Goal: Information Seeking & Learning: Learn about a topic

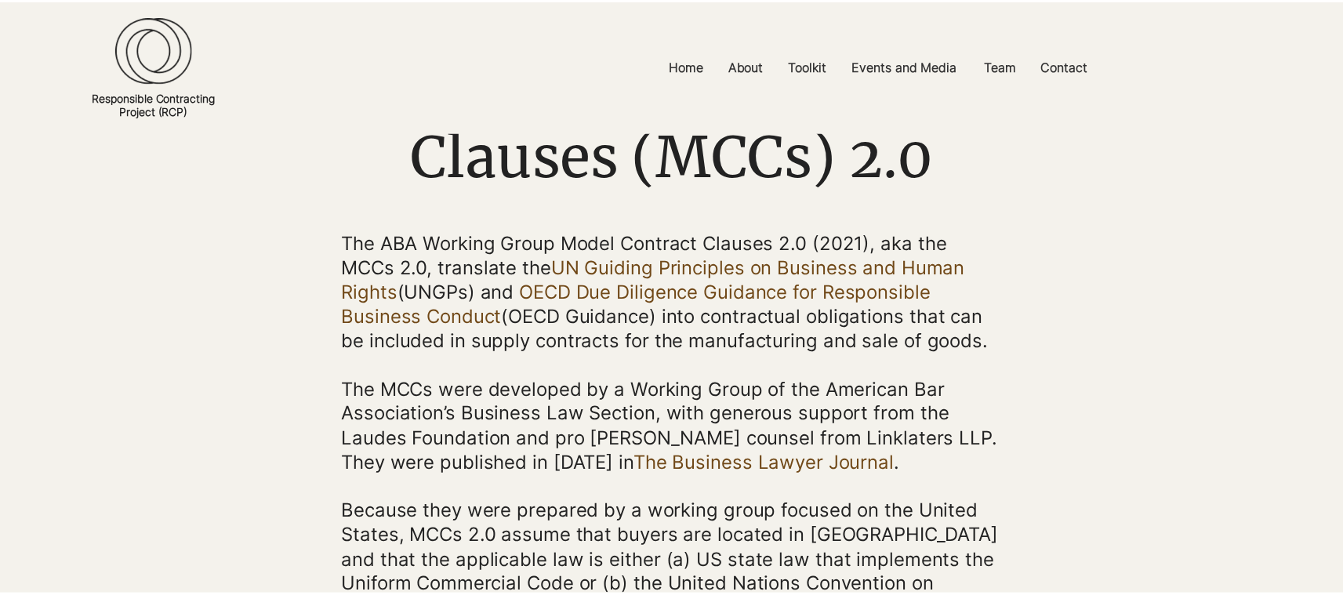
scroll to position [160, 0]
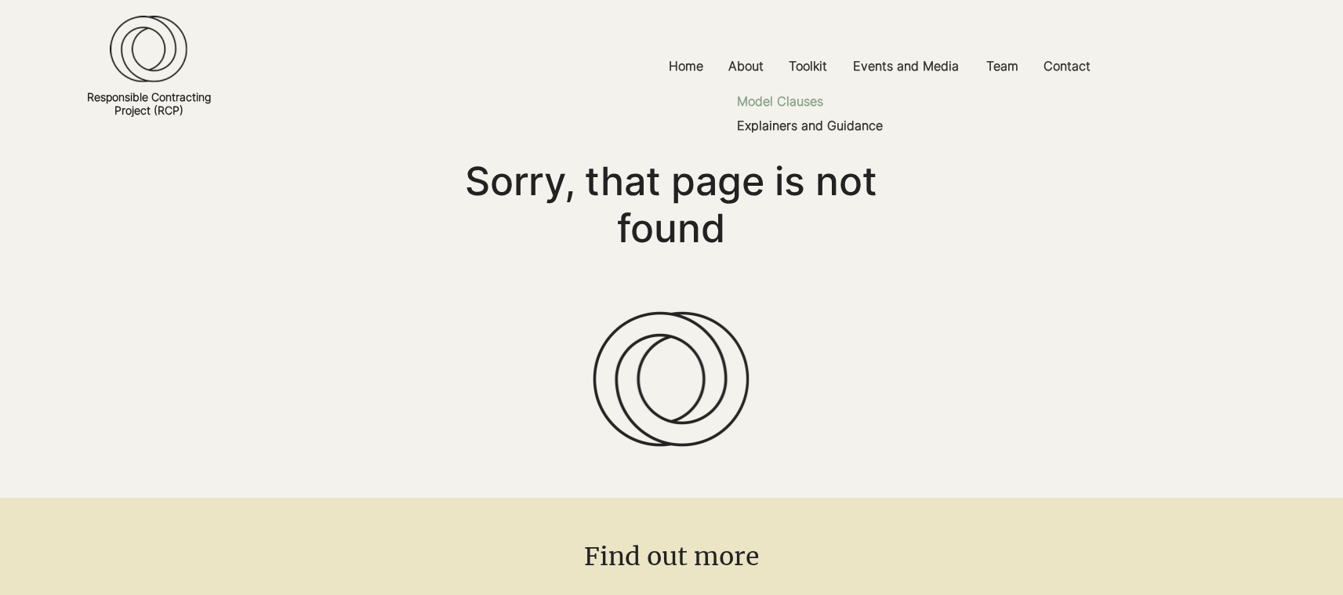
click at [800, 111] on p "Model Clauses" at bounding box center [780, 101] width 99 height 24
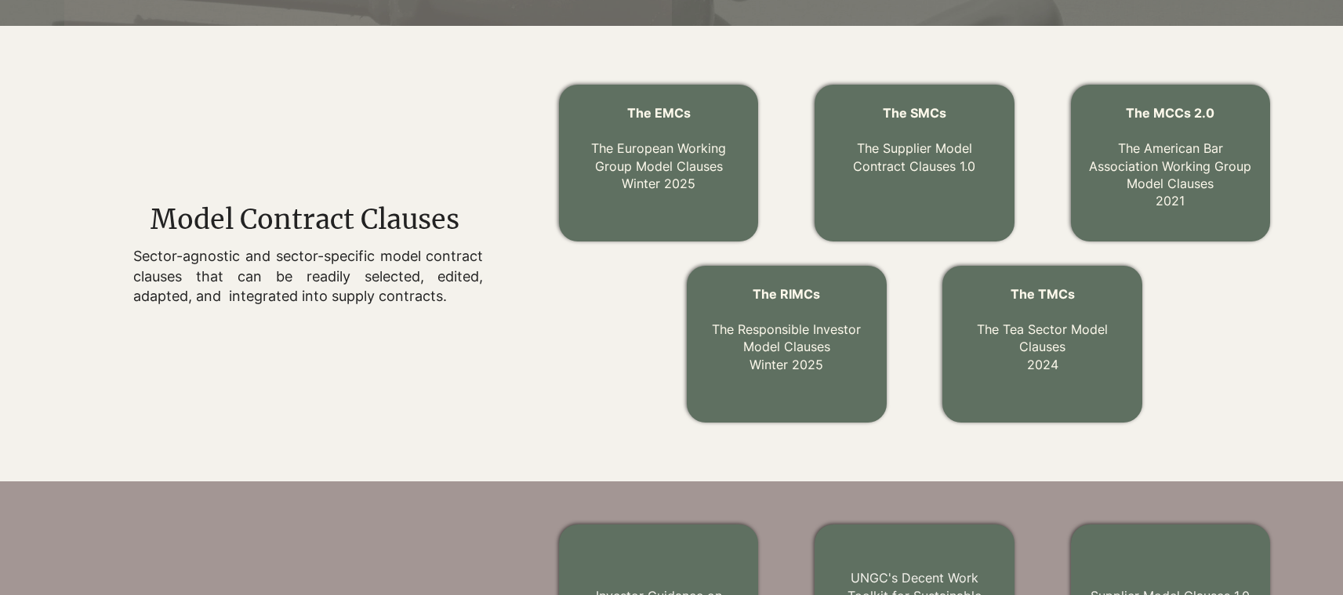
scroll to position [497, 0]
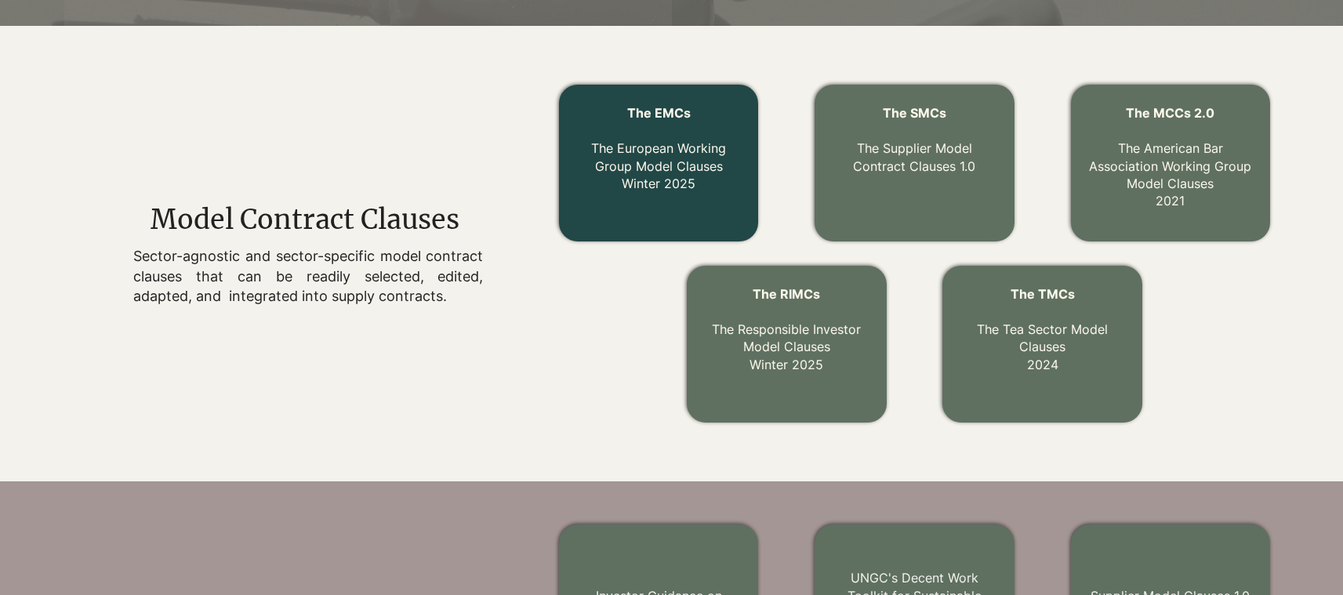
click at [713, 234] on div at bounding box center [658, 163] width 199 height 157
click at [631, 158] on link "The EMCs The European Working Group Model Clauses Winter 2025" at bounding box center [658, 148] width 135 height 86
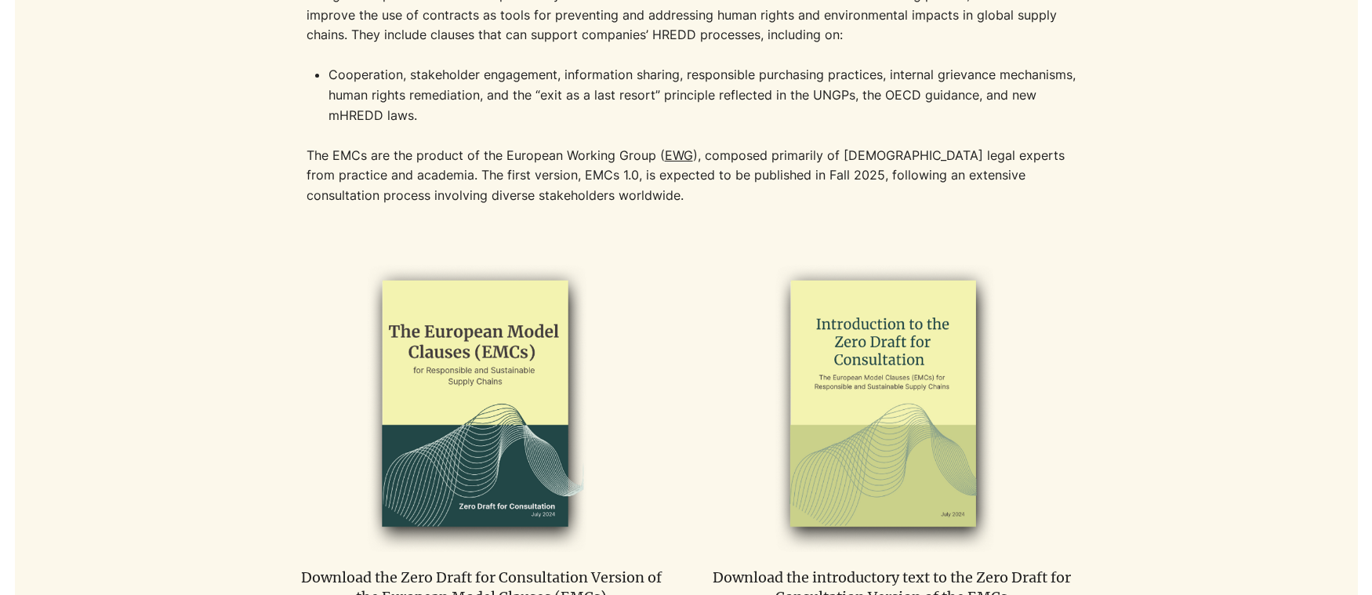
scroll to position [703, 0]
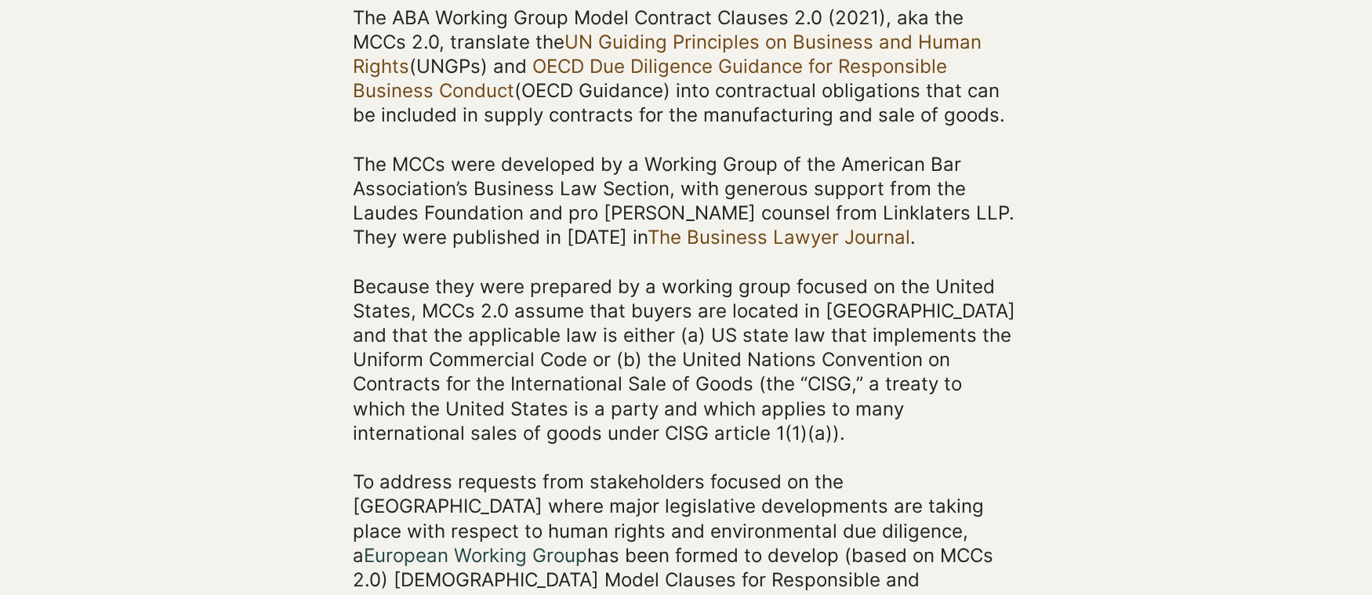
scroll to position [388, 0]
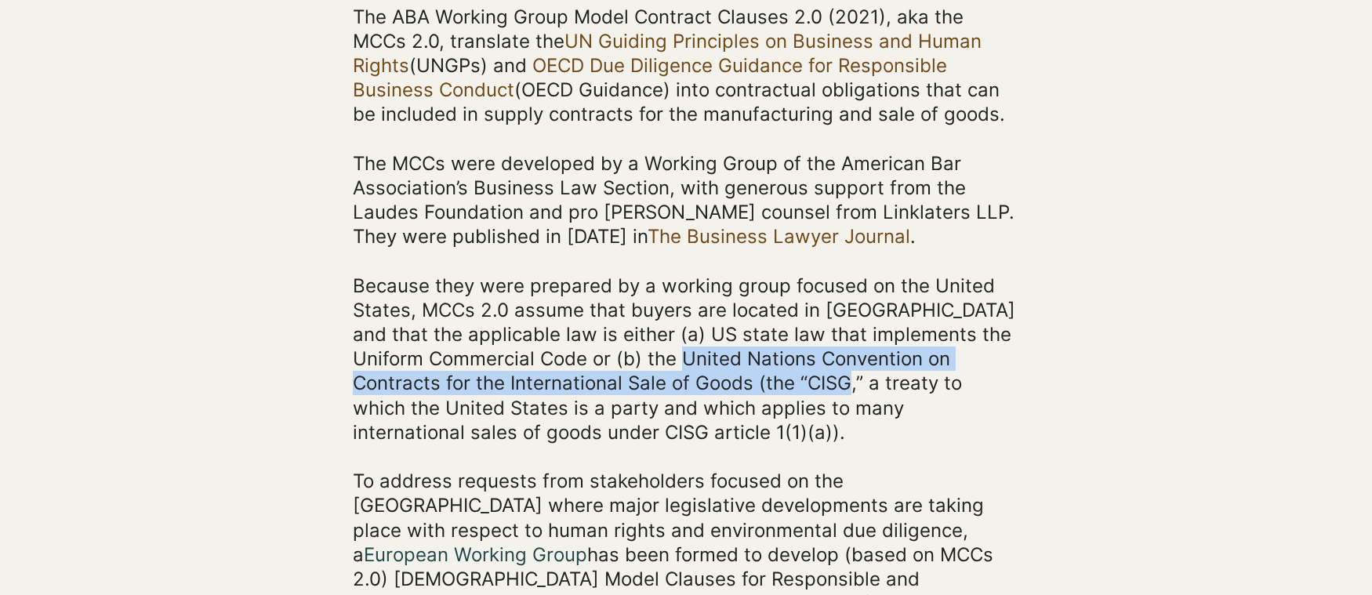
drag, startPoint x: 684, startPoint y: 366, endPoint x: 848, endPoint y: 394, distance: 166.2
click at [848, 394] on span "Because they were prepared by a working group focused on the United States, MCC…" at bounding box center [684, 358] width 663 height 169
copy span "United Nations Convention on Contracts for the International Sale of Goods (the…"
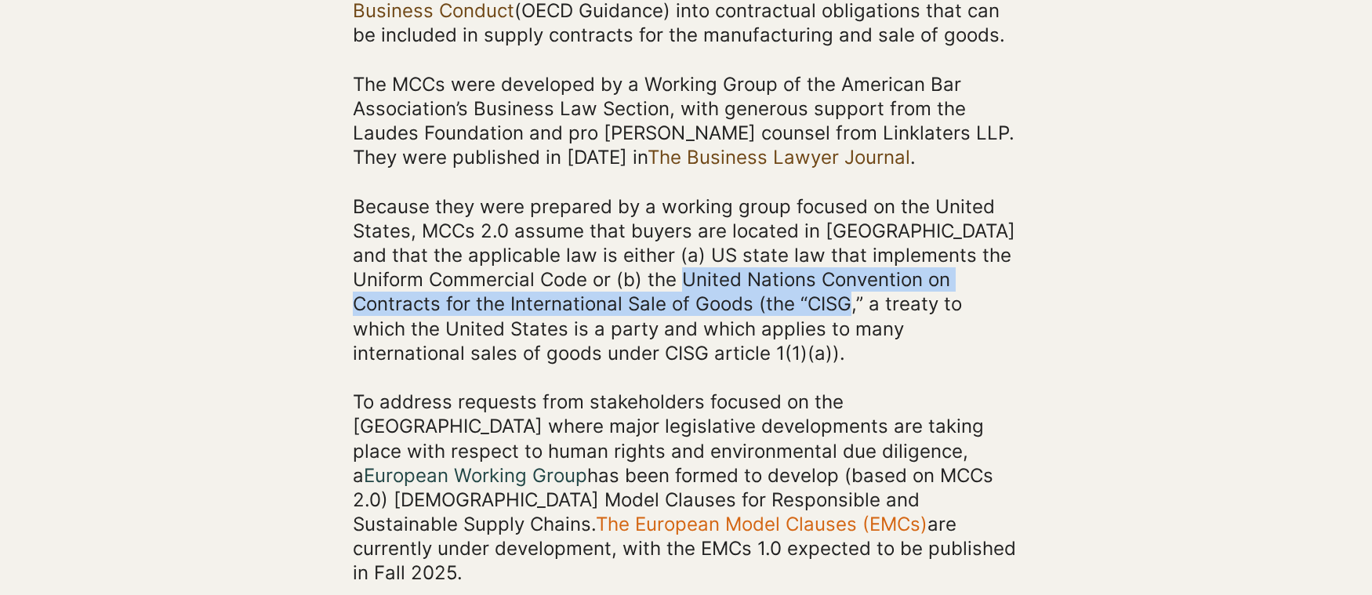
scroll to position [471, 0]
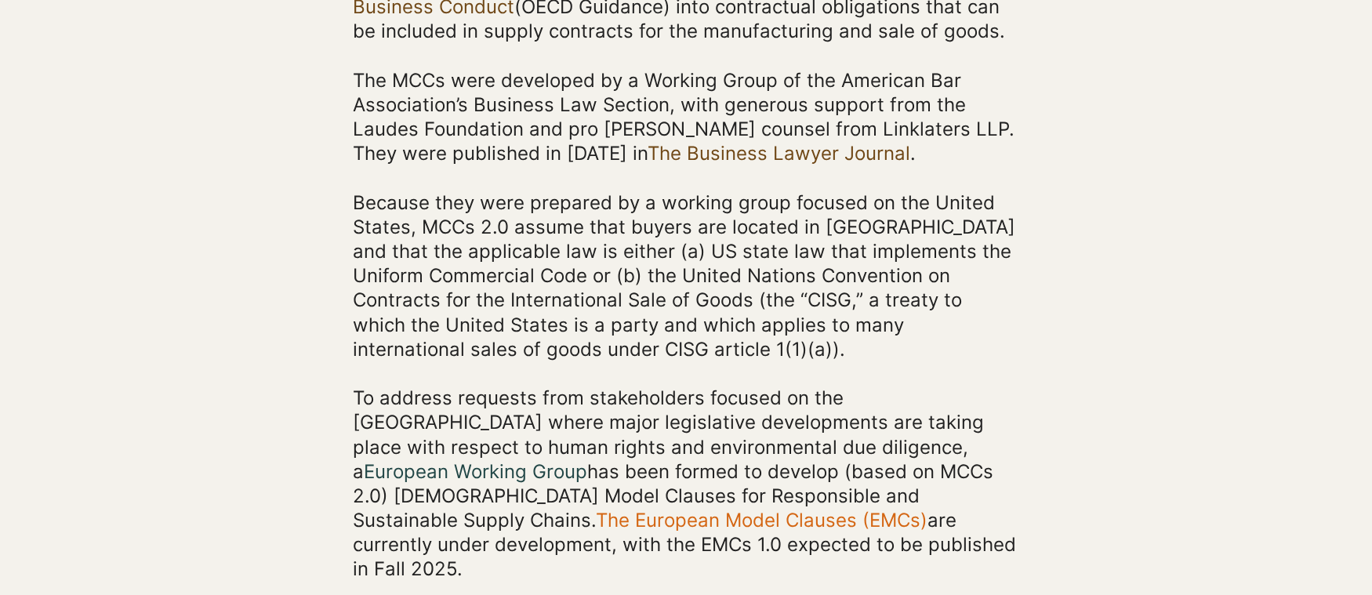
click at [667, 373] on p "To address requests from stakeholders focused on the European Union where major…" at bounding box center [686, 471] width 666 height 220
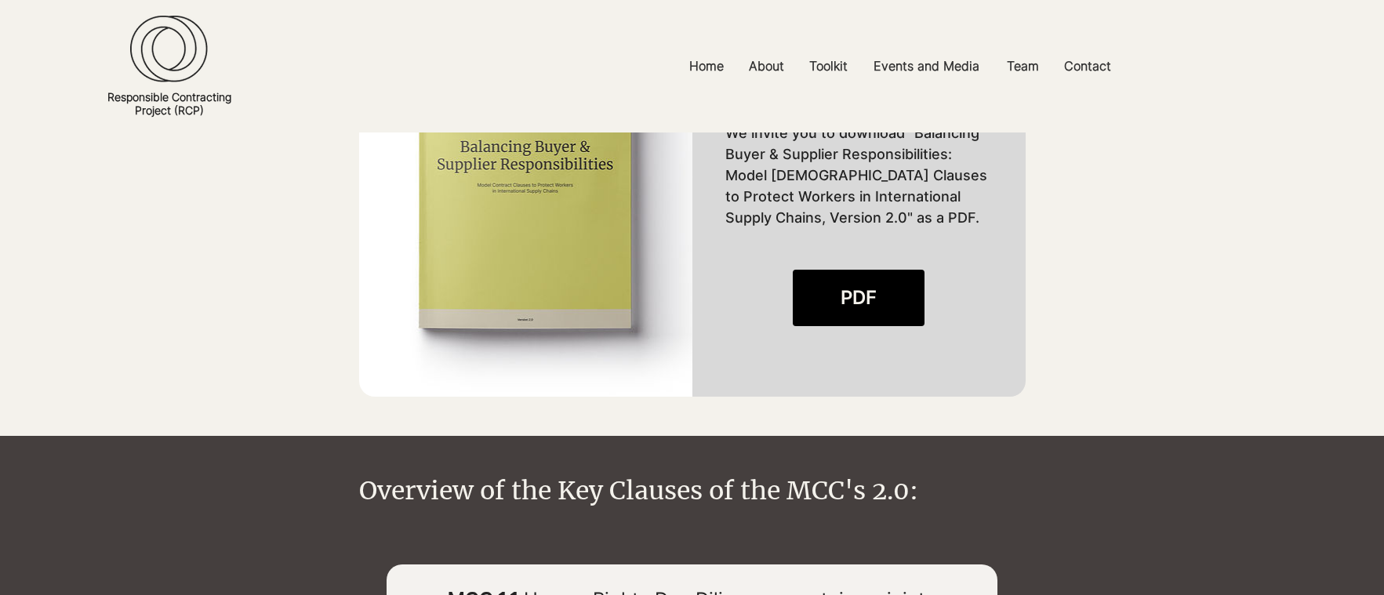
scroll to position [1676, 0]
